Goal: Navigation & Orientation: Find specific page/section

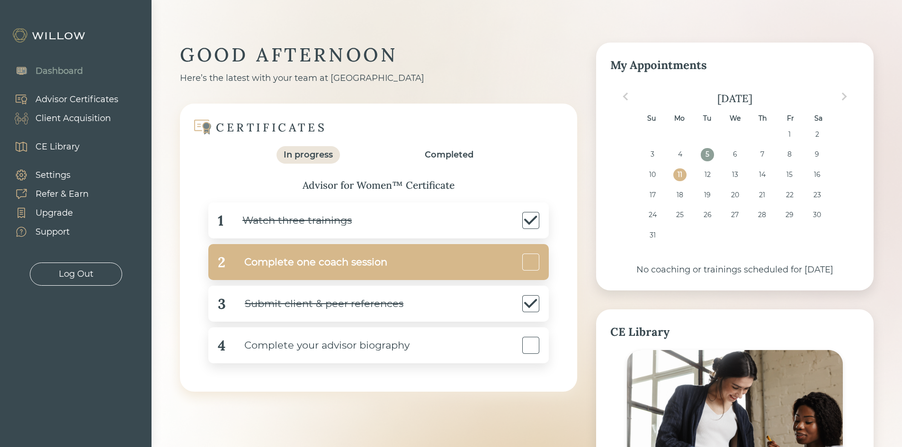
click at [530, 259] on div at bounding box center [530, 262] width 17 height 17
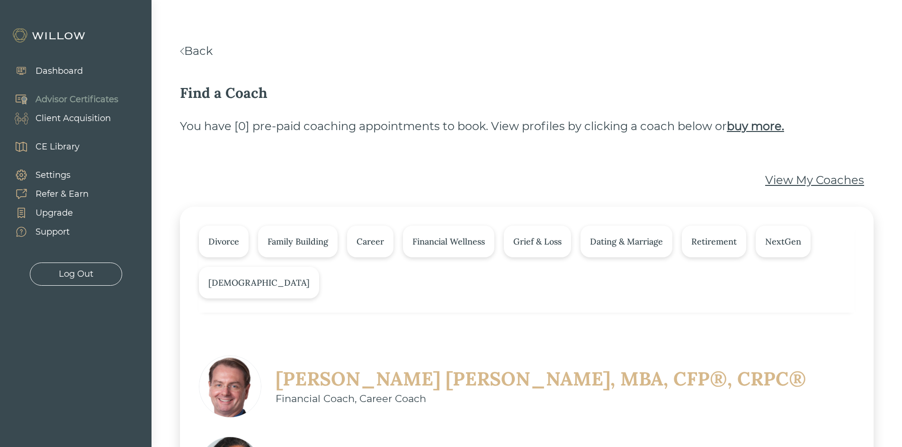
click at [72, 73] on div "Dashboard" at bounding box center [59, 71] width 47 height 13
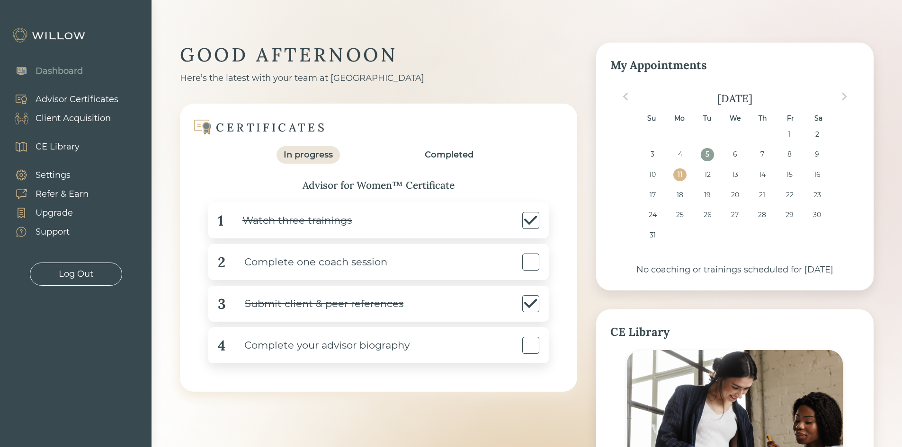
click at [463, 26] on div "GOOD AFTERNOON Here’s the latest with your team at Willow CERTIFICATES In progr…" at bounding box center [526, 347] width 750 height 695
click at [526, 64] on div "GOOD AFTERNOON" at bounding box center [378, 55] width 397 height 25
click at [344, 413] on div "GOOD AFTERNOON Here’s the latest with your team at Willow CERTIFICATES In progr…" at bounding box center [527, 341] width 694 height 596
